Goal: Task Accomplishment & Management: Manage account settings

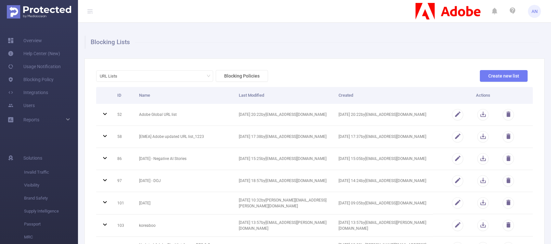
scroll to position [178, 0]
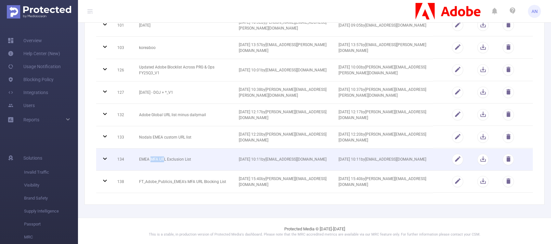
drag, startPoint x: 151, startPoint y: 156, endPoint x: 164, endPoint y: 156, distance: 13.0
click at [164, 156] on td "EMEA MFA URL Exclusion List" at bounding box center [184, 160] width 100 height 22
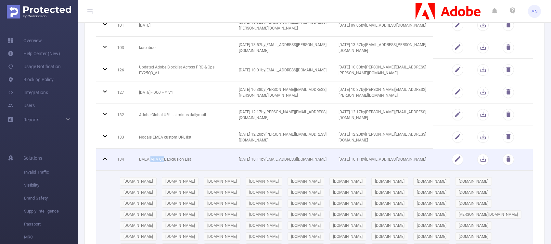
click at [162, 159] on td "EMEA MFA URL Exclusion List" at bounding box center [184, 160] width 100 height 22
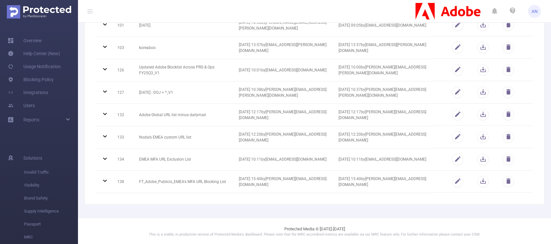
click at [168, 211] on div "Blocking Lists URL Lists Blocking Policies Create new list ID Name Last Modifie…" at bounding box center [314, 31] width 473 height 373
click at [199, 198] on div "URL Lists Blocking Policies Create new list ID Name Last Modified Created Actio…" at bounding box center [314, 42] width 460 height 325
click at [325, 201] on div "URL Lists Blocking Policies Create new list ID Name Last Modified Created Actio…" at bounding box center [314, 42] width 460 height 325
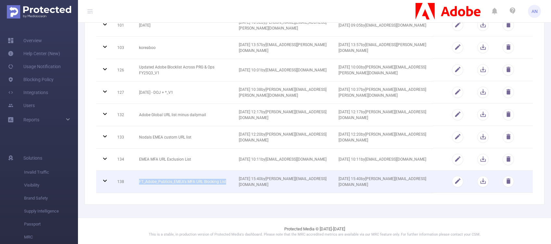
drag, startPoint x: 138, startPoint y: 180, endPoint x: 228, endPoint y: 177, distance: 90.0
click at [228, 177] on td "FT_Adobe_Publicis_EMEA's MFA URL Blocking List" at bounding box center [184, 182] width 100 height 22
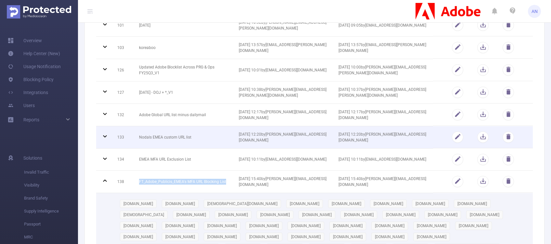
copy td "FT_Adobe_Publicis_EMEA's MFA URL Blocking List"
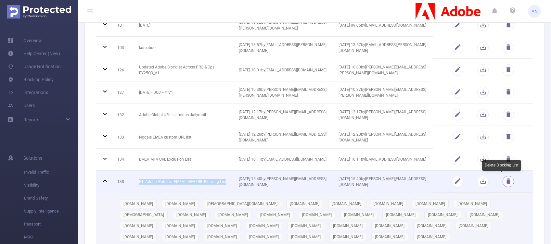
click at [503, 181] on button "button" at bounding box center [508, 181] width 11 height 11
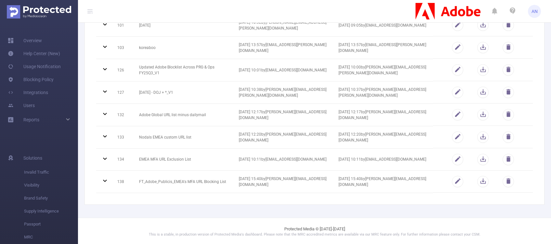
click at [426, 221] on footer "Protected Media © [DATE]-[DATE] This is a stable, in production version of Prot…" at bounding box center [314, 232] width 473 height 28
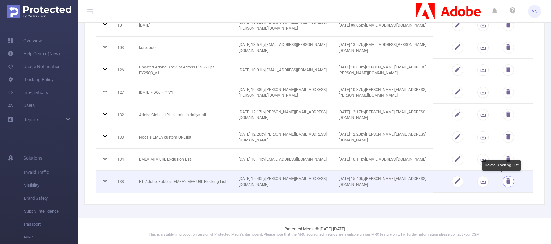
click at [503, 182] on button "button" at bounding box center [508, 181] width 11 height 11
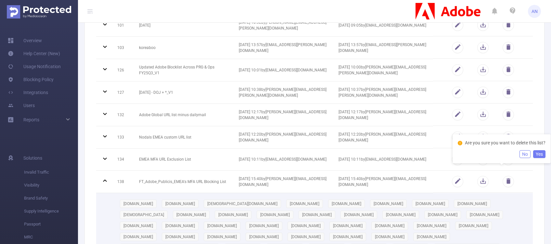
click at [538, 158] on button "Yes" at bounding box center [539, 154] width 12 height 8
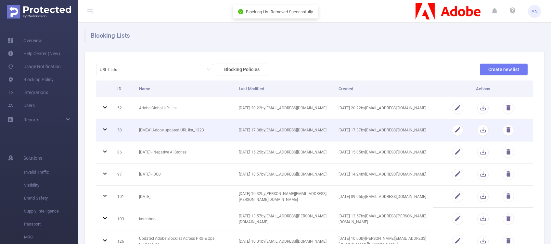
scroll to position [0, 0]
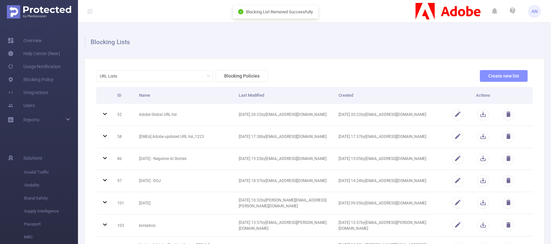
click at [499, 73] on button "Create new list" at bounding box center [504, 76] width 48 height 12
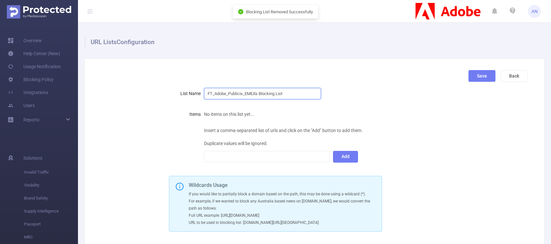
click at [282, 91] on input "FT_Adobe_Publicis_EMEA's Blocking List" at bounding box center [262, 93] width 117 height 11
paste input "MFA URL"
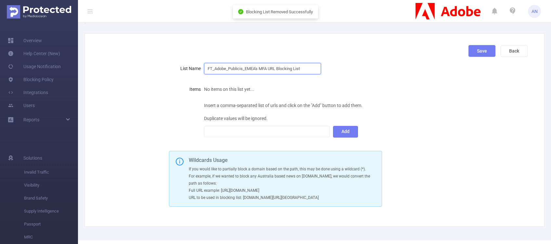
scroll to position [48, 0]
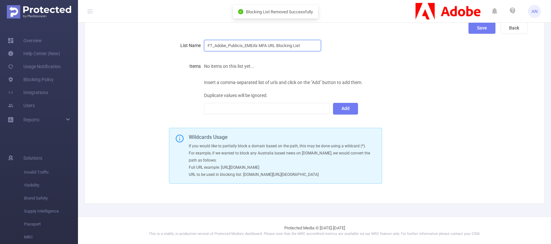
type input "FT_Adobe_Publicis_EMEA's MFA URL Blocking List"
click at [256, 112] on div at bounding box center [267, 108] width 119 height 11
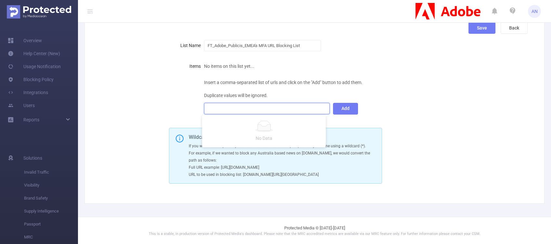
paste input
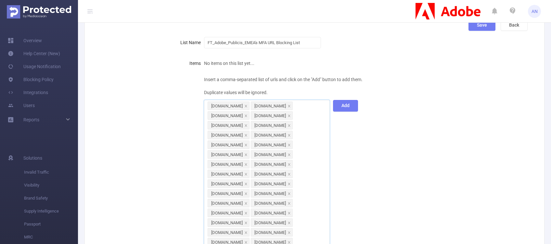
scroll to position [0, 0]
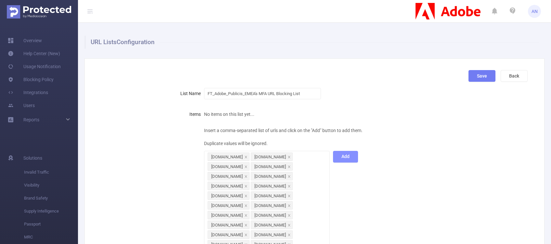
click at [346, 156] on button "Add" at bounding box center [345, 157] width 25 height 12
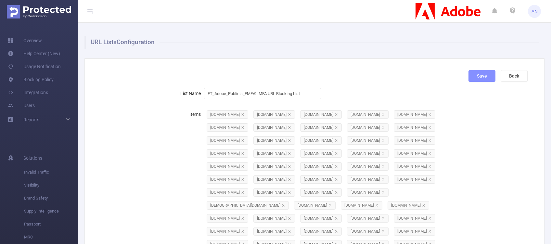
click at [473, 75] on button "Save" at bounding box center [482, 76] width 27 height 12
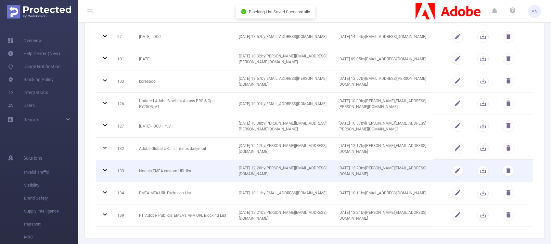
scroll to position [178, 0]
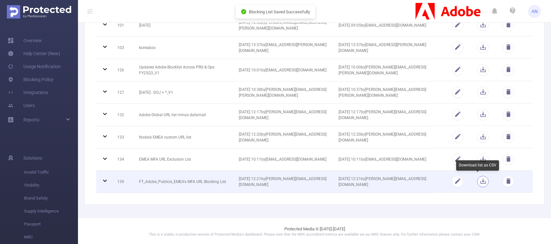
click at [482, 179] on button "button" at bounding box center [482, 181] width 11 height 11
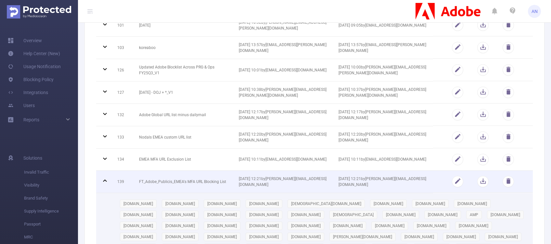
click at [104, 181] on icon at bounding box center [105, 181] width 8 height 8
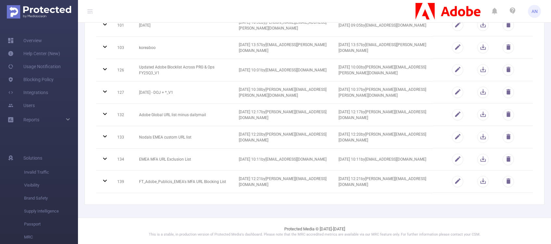
click at [210, 204] on div "Blocking Lists URL Lists Blocking Policies Create new list ID Name Last Modifie…" at bounding box center [314, 31] width 473 height 373
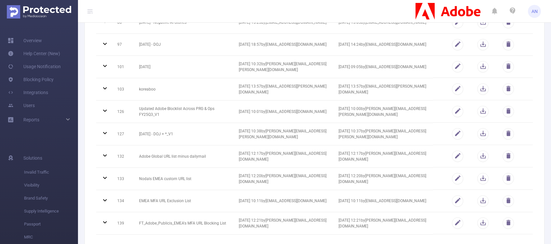
scroll to position [0, 0]
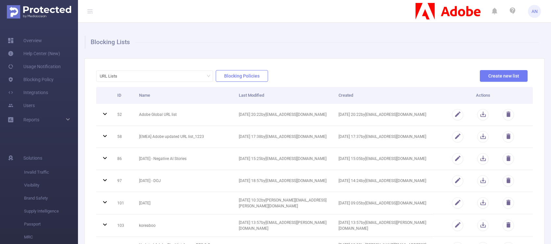
click at [238, 80] on button "Blocking Policies" at bounding box center [242, 76] width 52 height 12
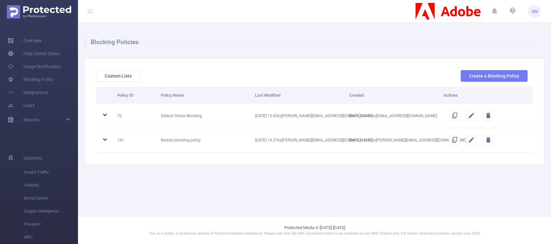
click at [353, 192] on main "Blocking Policies Custom Lists Create a Blocking Policy Policy ID Policy Name L…" at bounding box center [314, 108] width 473 height 217
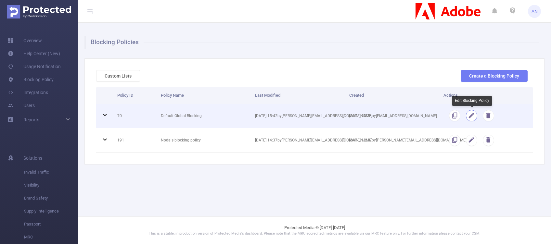
click at [475, 115] on button "button" at bounding box center [471, 115] width 11 height 11
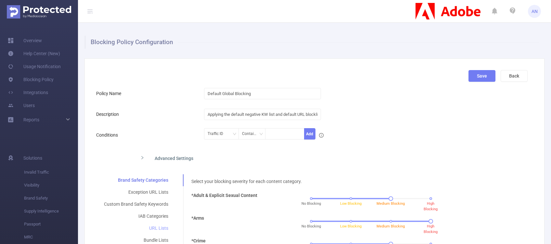
click at [156, 228] on div "URL Lists" at bounding box center [136, 229] width 80 height 12
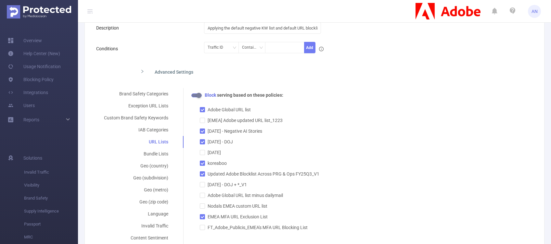
scroll to position [109, 0]
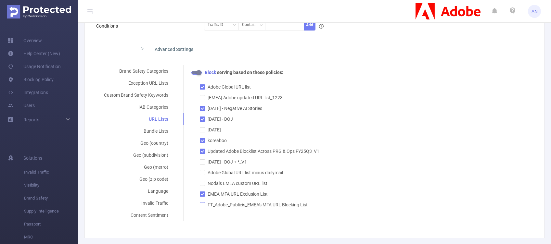
click at [204, 205] on span at bounding box center [202, 204] width 5 height 5
click at [204, 205] on input "FT_Adobe_Publicis_EMEA's MFA URL Blocking List" at bounding box center [202, 204] width 5 height 5
checkbox input "true"
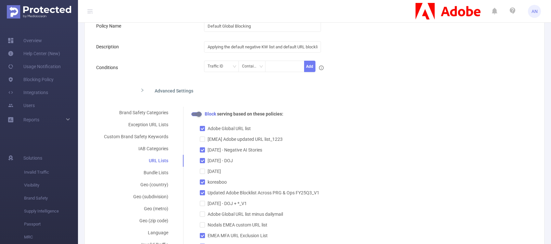
scroll to position [0, 0]
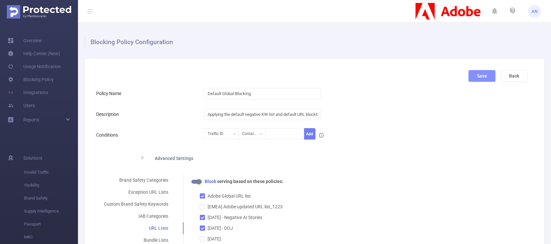
click at [476, 79] on button "Save" at bounding box center [482, 76] width 27 height 12
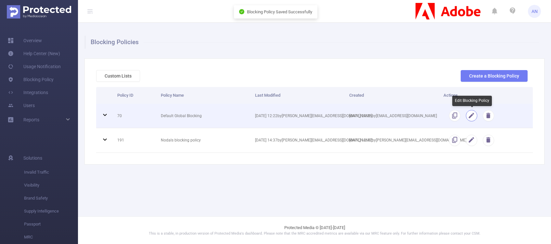
click at [474, 116] on button "button" at bounding box center [471, 115] width 11 height 11
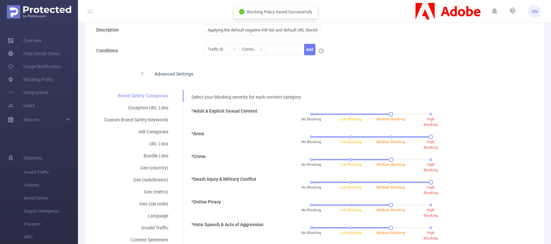
scroll to position [86, 0]
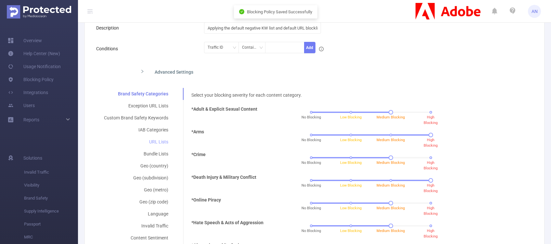
click at [157, 142] on div "URL Lists" at bounding box center [136, 142] width 80 height 12
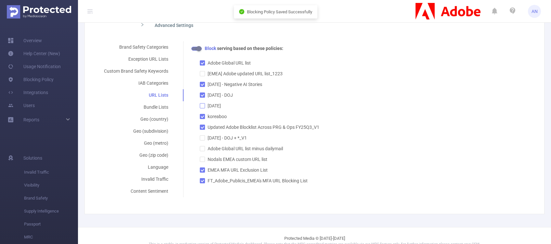
scroll to position [144, 0]
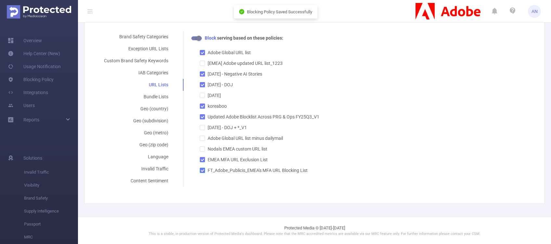
click at [203, 172] on span at bounding box center [202, 170] width 5 height 5
click at [203, 172] on input "FT_Adobe_Publicis_EMEA's MFA URL Blocking List" at bounding box center [202, 170] width 5 height 5
click at [203, 172] on span at bounding box center [202, 170] width 5 height 5
click at [203, 172] on input "FT_Adobe_Publicis_EMEA's MFA URL Blocking List" at bounding box center [202, 170] width 5 height 5
checkbox input "true"
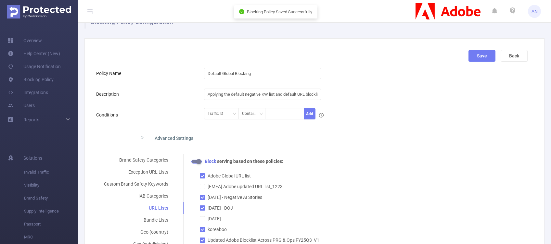
scroll to position [0, 0]
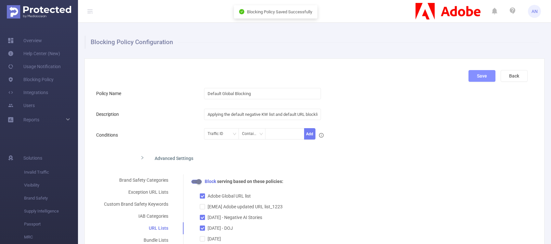
click at [476, 76] on button "Save" at bounding box center [482, 76] width 27 height 12
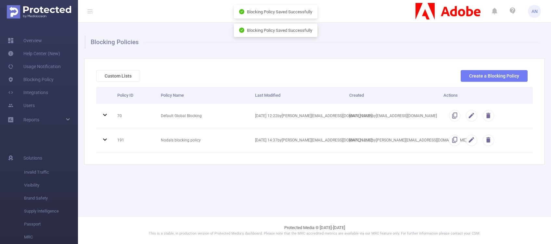
click at [311, 186] on main "Blocking Policies Custom Lists Create a Blocking Policy Policy ID Policy Name L…" at bounding box center [314, 108] width 473 height 217
click at [371, 185] on main "Blocking Policies Custom Lists Create a Blocking Policy Policy ID Policy Name L…" at bounding box center [314, 108] width 473 height 217
click at [342, 178] on main "Blocking Policies Custom Lists Create a Blocking Policy Policy ID Policy Name L…" at bounding box center [314, 108] width 473 height 217
click at [234, 187] on main "Blocking Policies Custom Lists Create a Blocking Policy Policy ID Policy Name L…" at bounding box center [314, 108] width 473 height 217
